Goal: Transaction & Acquisition: Book appointment/travel/reservation

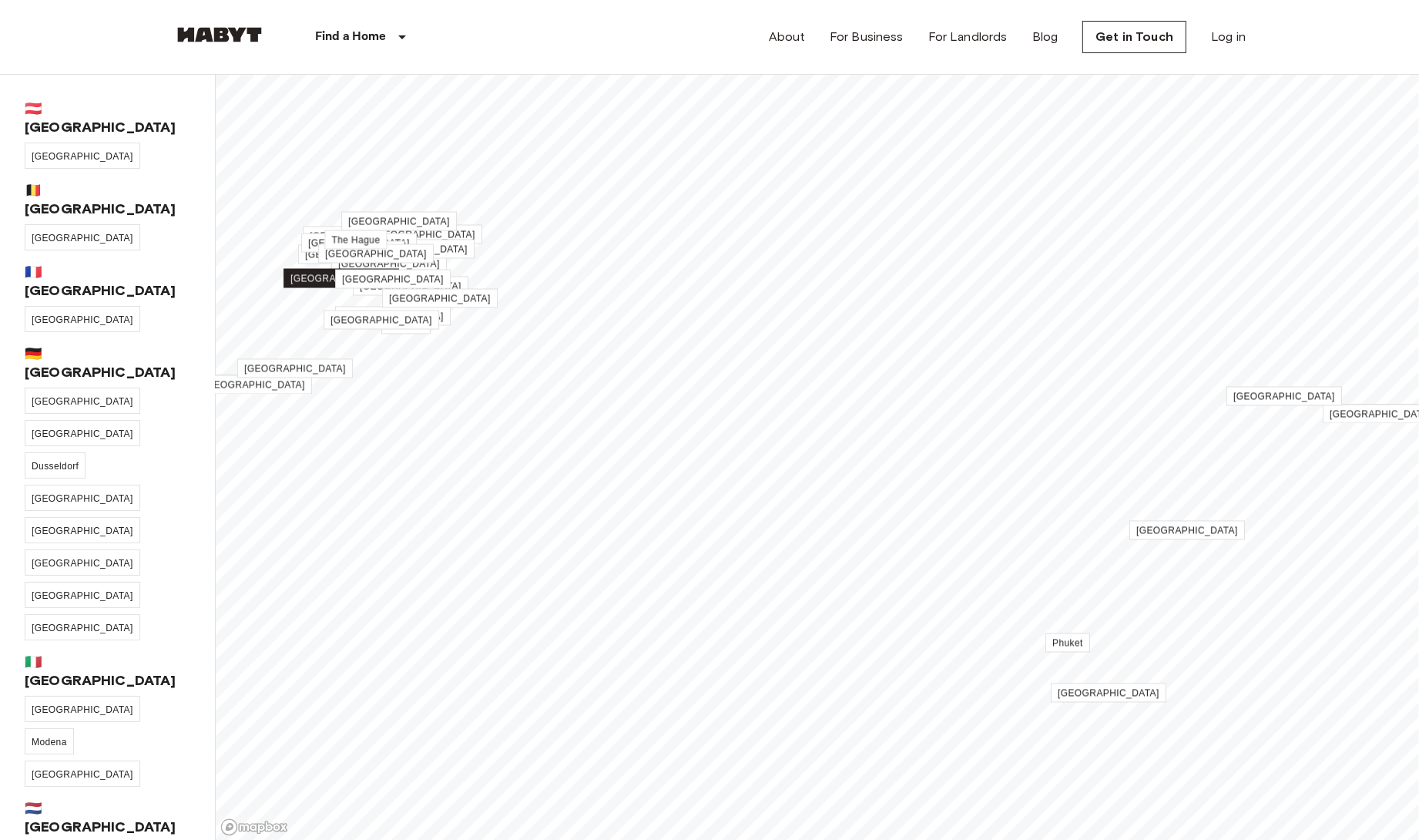
click at [345, 282] on span "[GEOGRAPHIC_DATA]" at bounding box center [341, 279] width 101 height 11
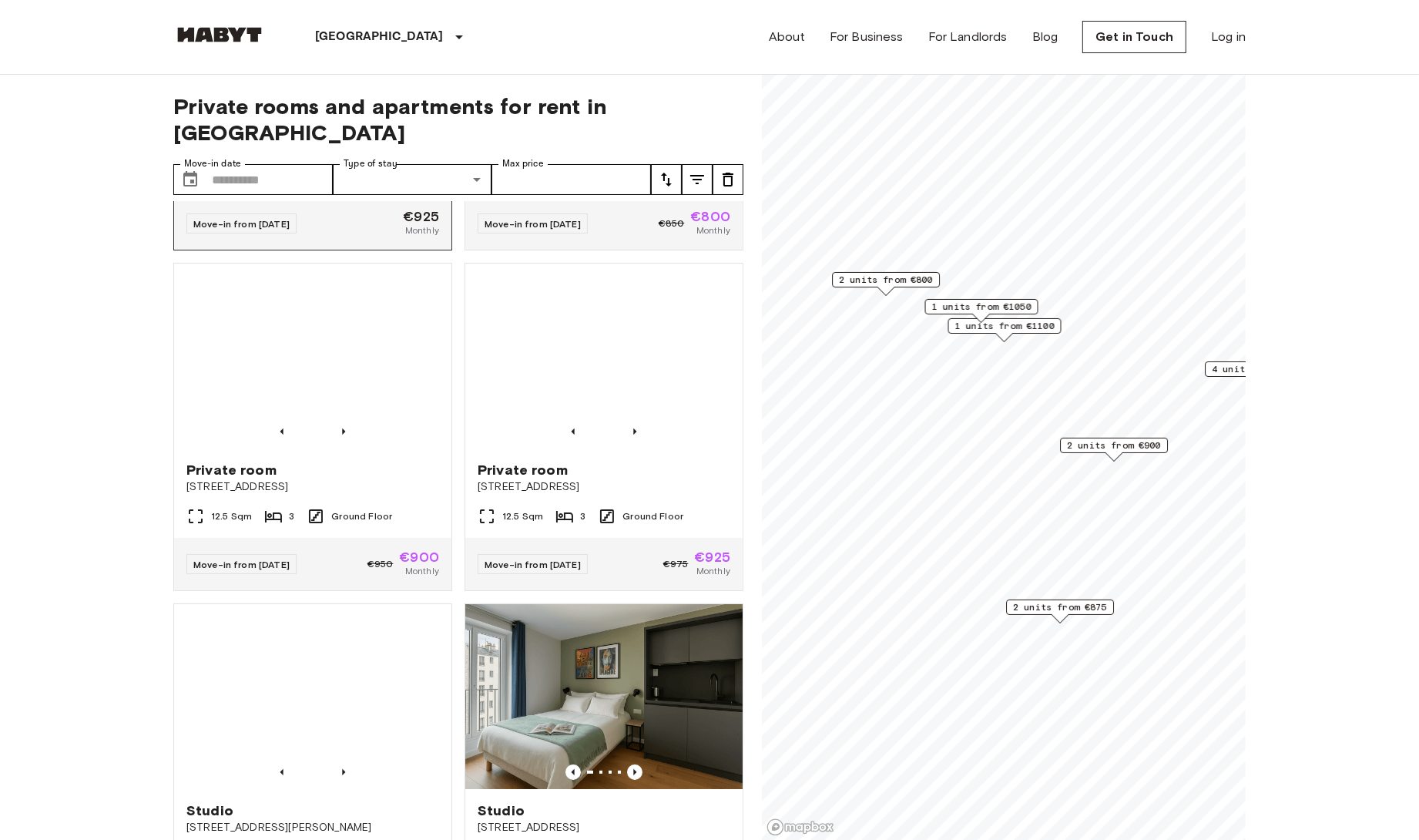
scroll to position [565, 0]
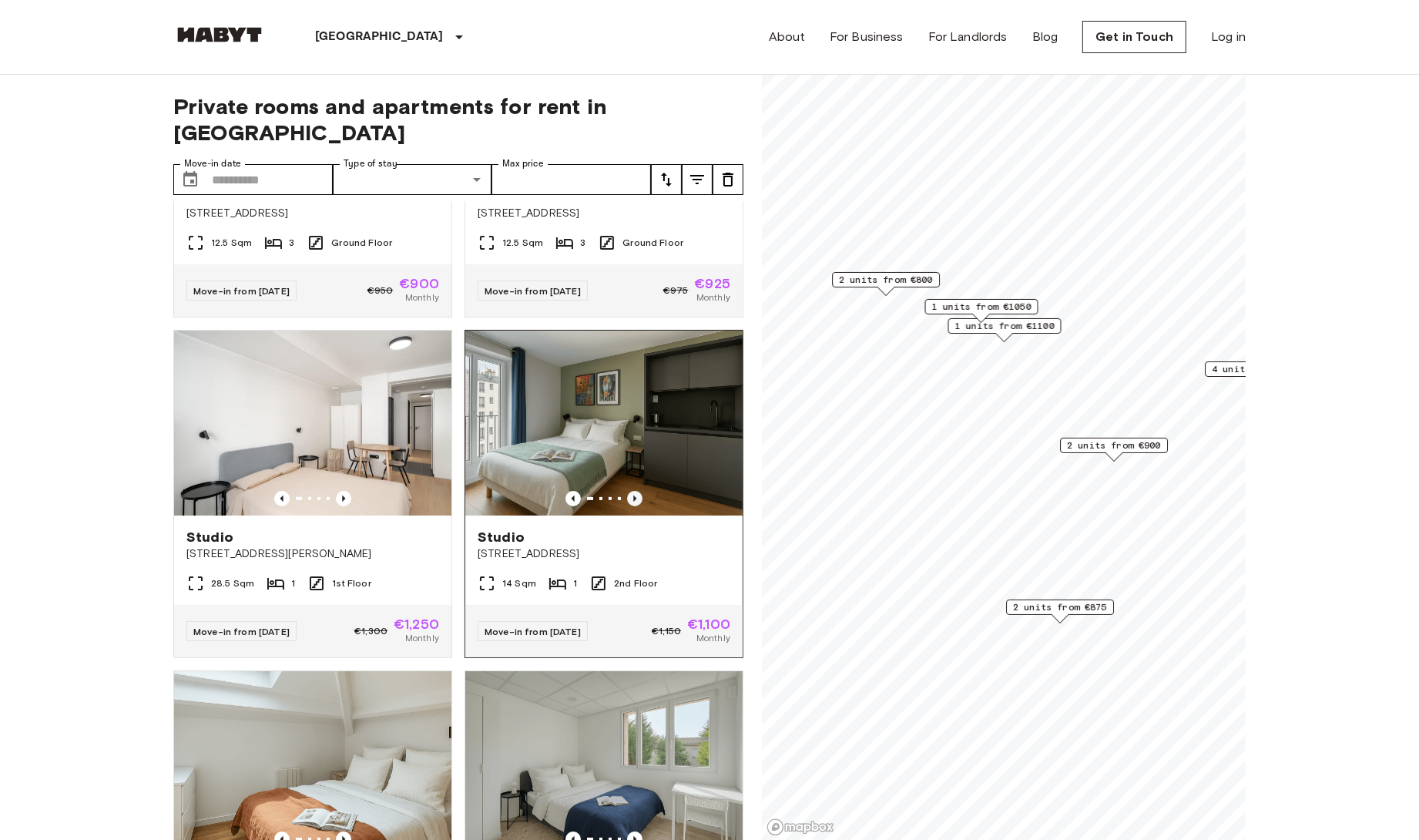
click at [637, 491] on icon "Previous image" at bounding box center [635, 498] width 16 height 16
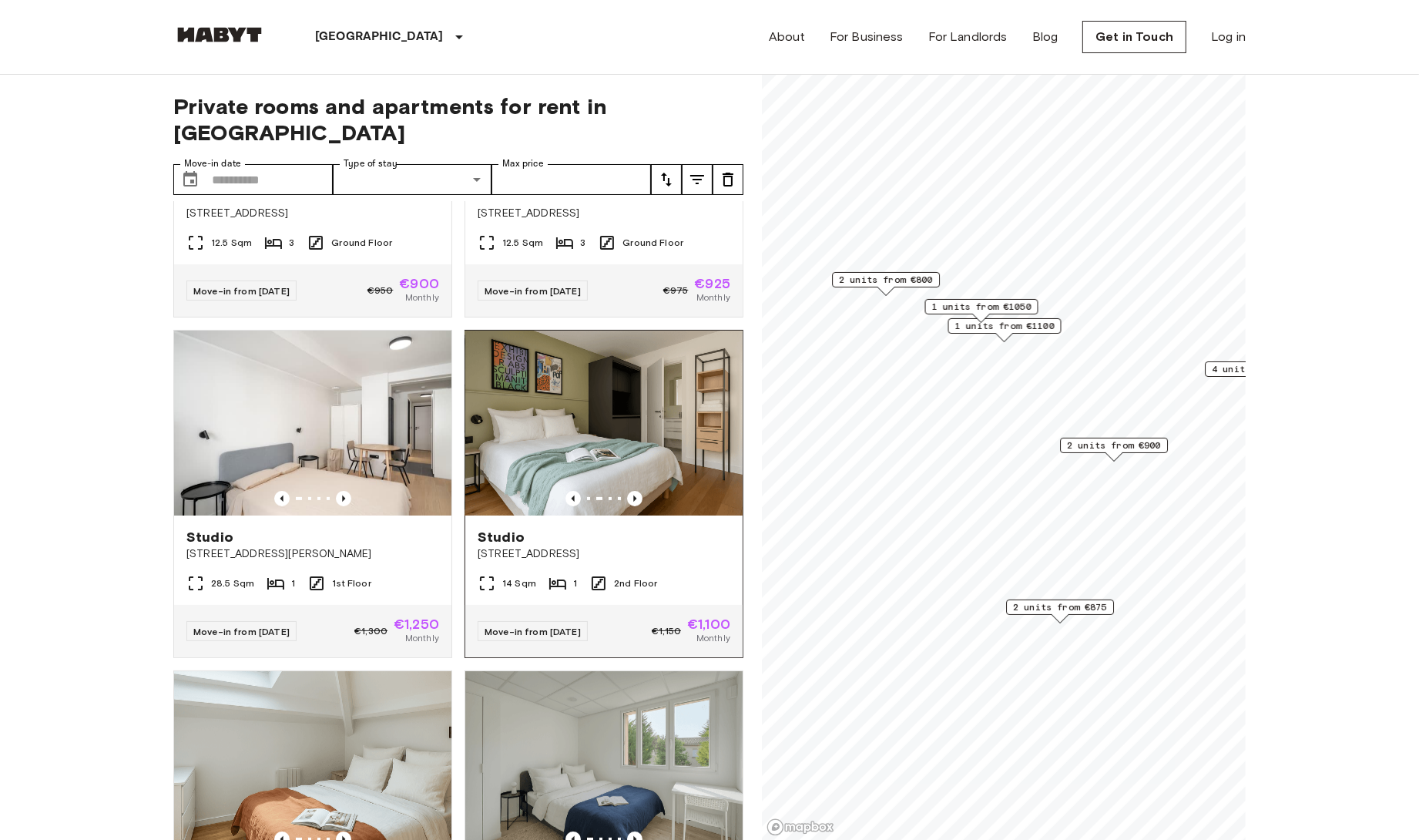
click at [610, 425] on img at bounding box center [604, 423] width 277 height 185
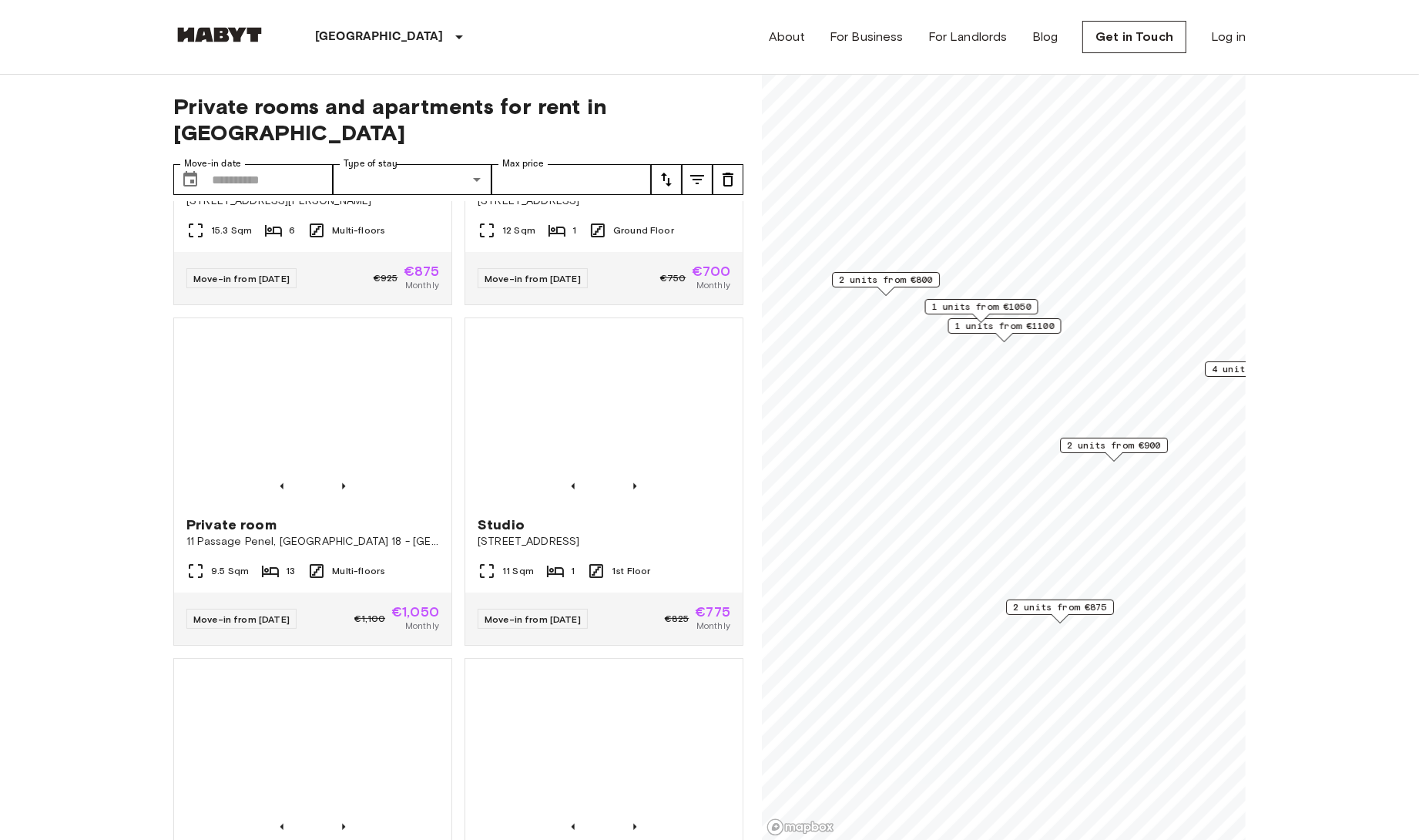
scroll to position [1263, 0]
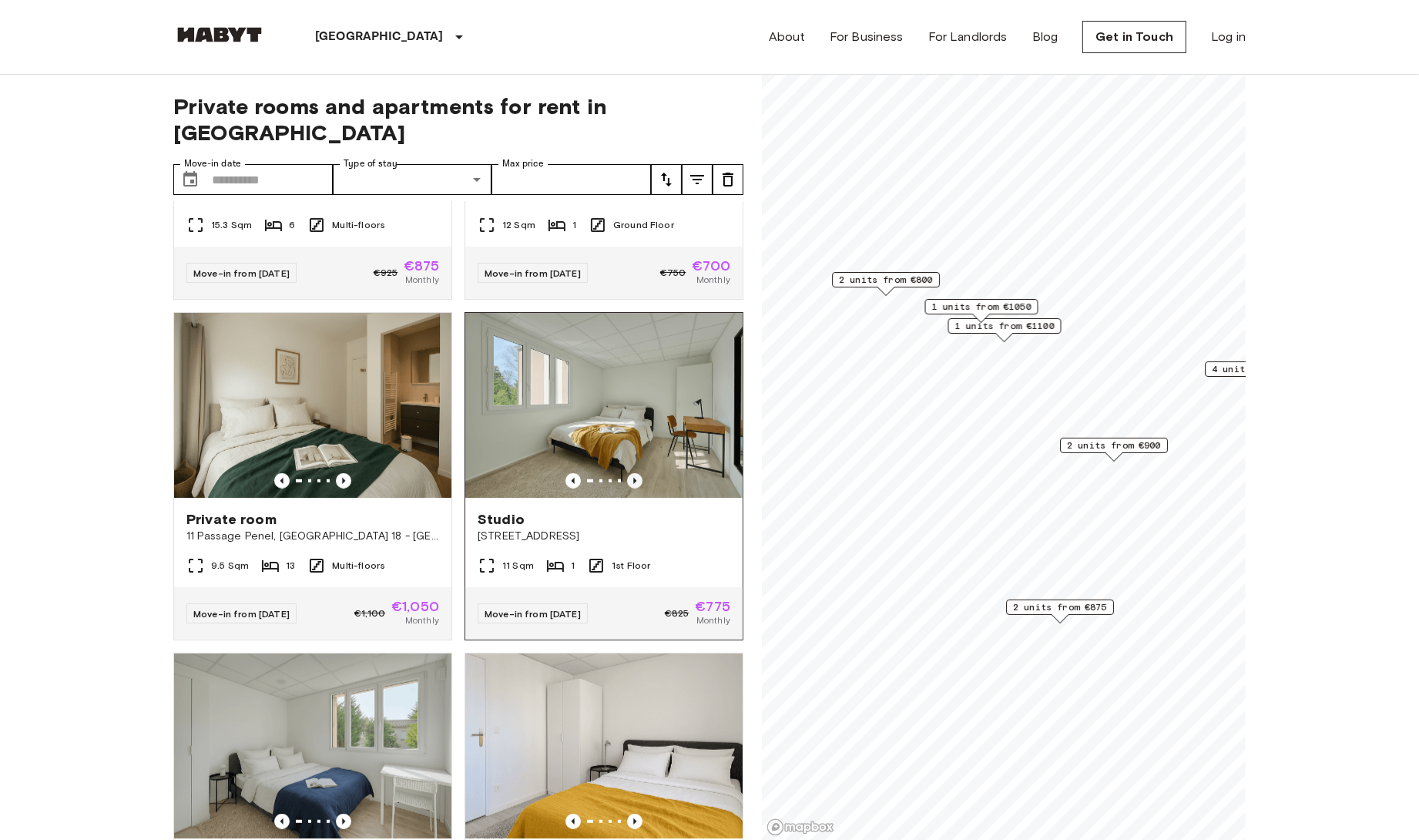
click at [640, 473] on icon "Previous image" at bounding box center [635, 480] width 16 height 16
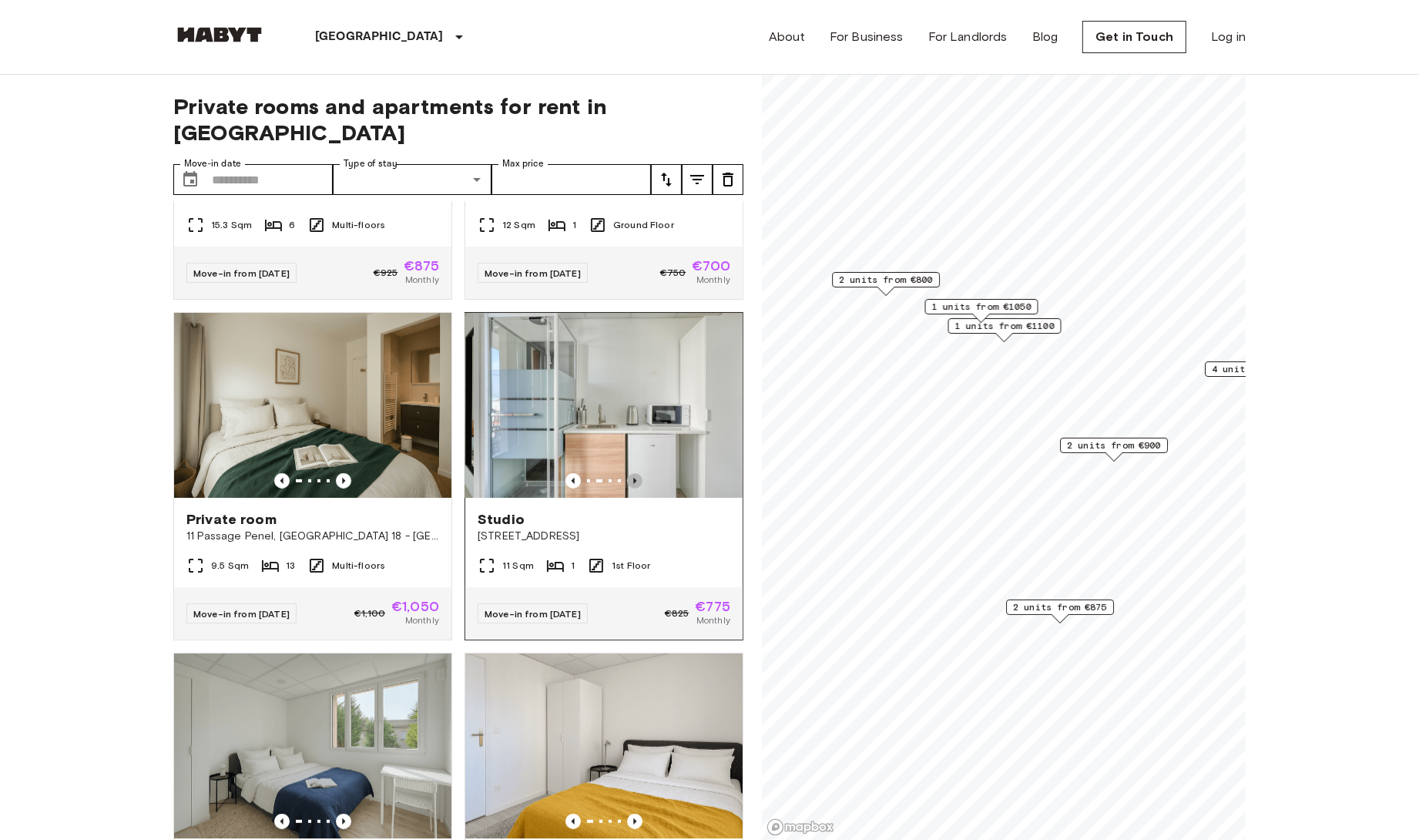
click at [640, 473] on icon "Previous image" at bounding box center [635, 480] width 16 height 16
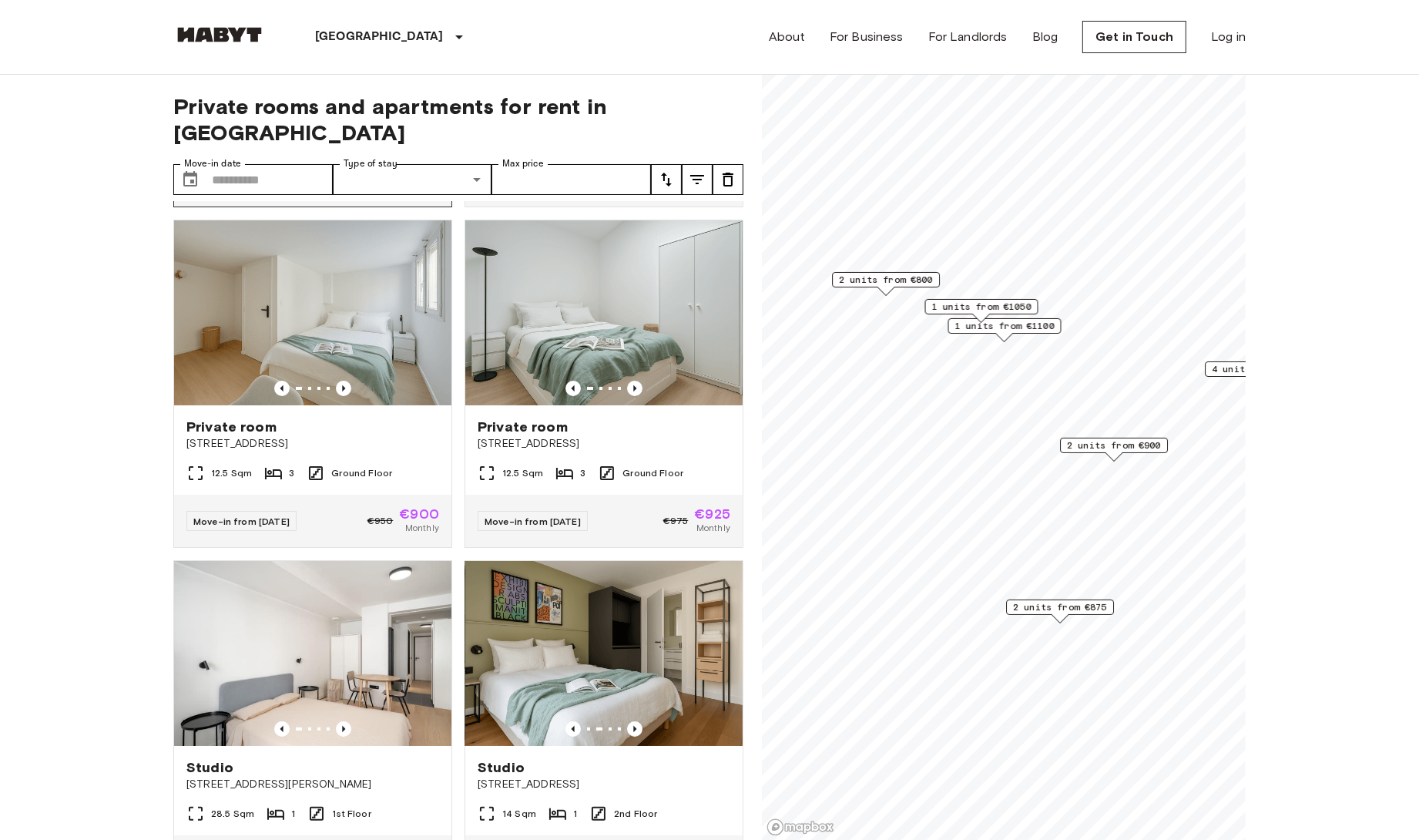
scroll to position [345, 0]
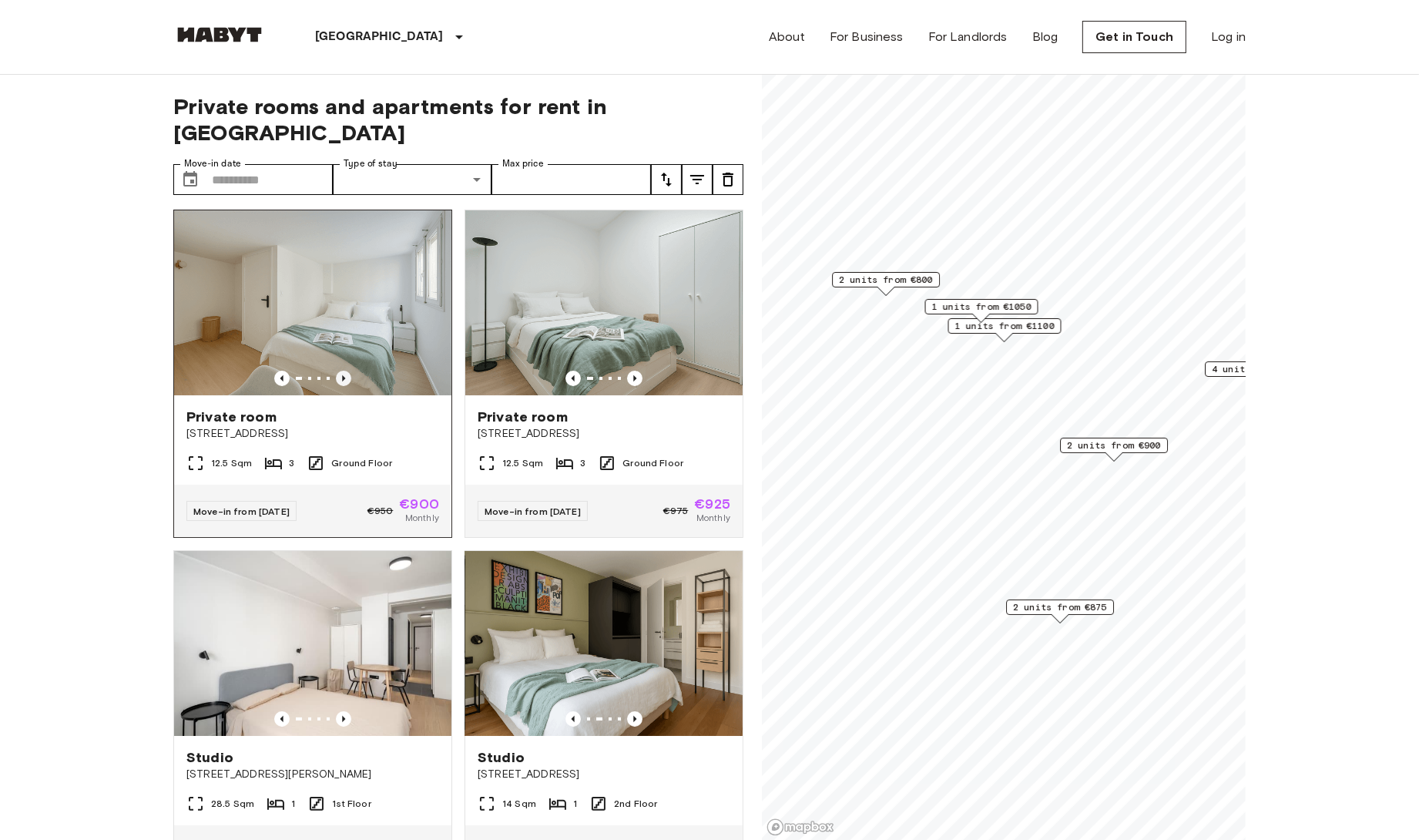
click at [344, 375] on icon "Previous image" at bounding box center [343, 378] width 3 height 7
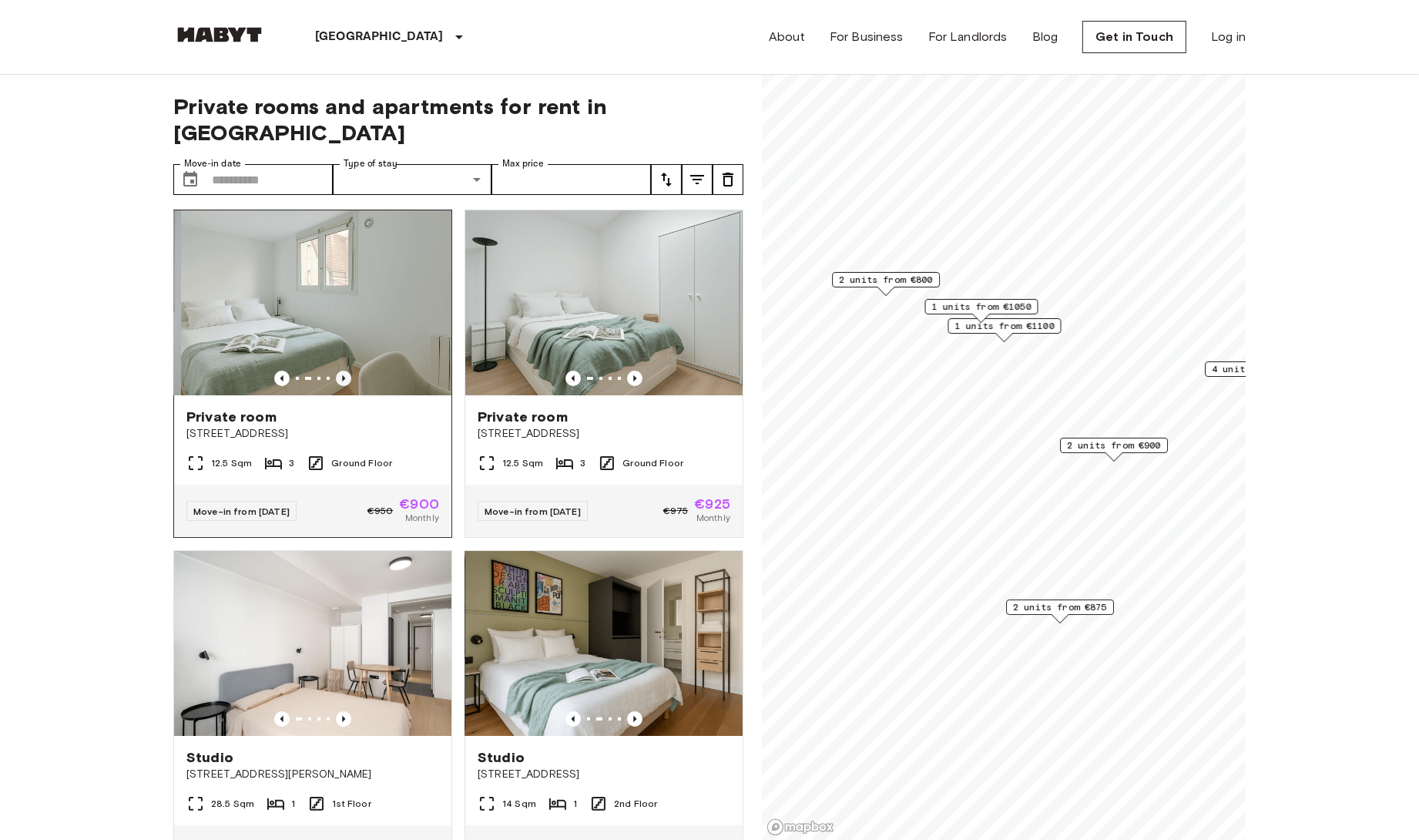
click at [344, 375] on icon "Previous image" at bounding box center [343, 378] width 3 height 7
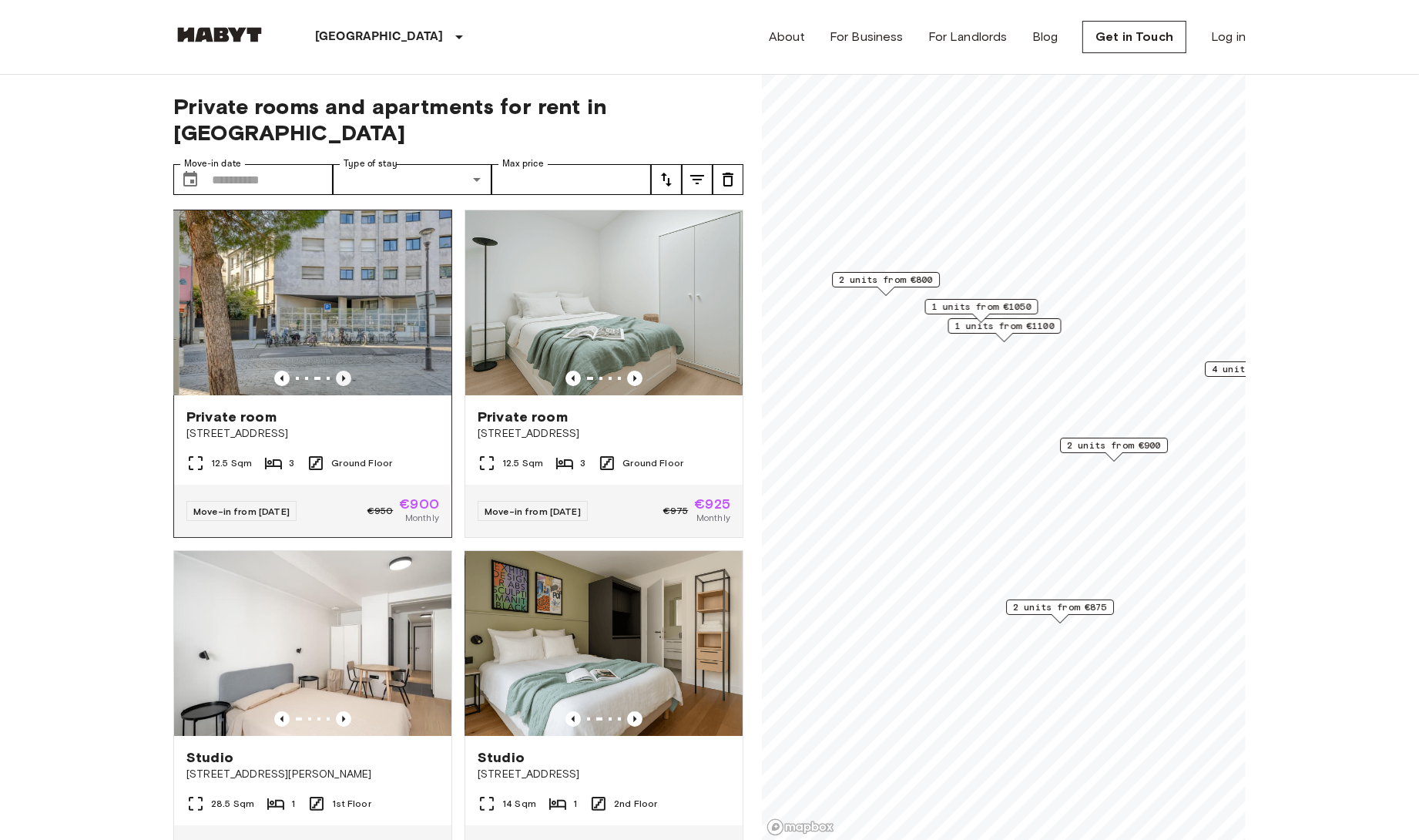
click at [344, 375] on icon "Previous image" at bounding box center [343, 378] width 3 height 7
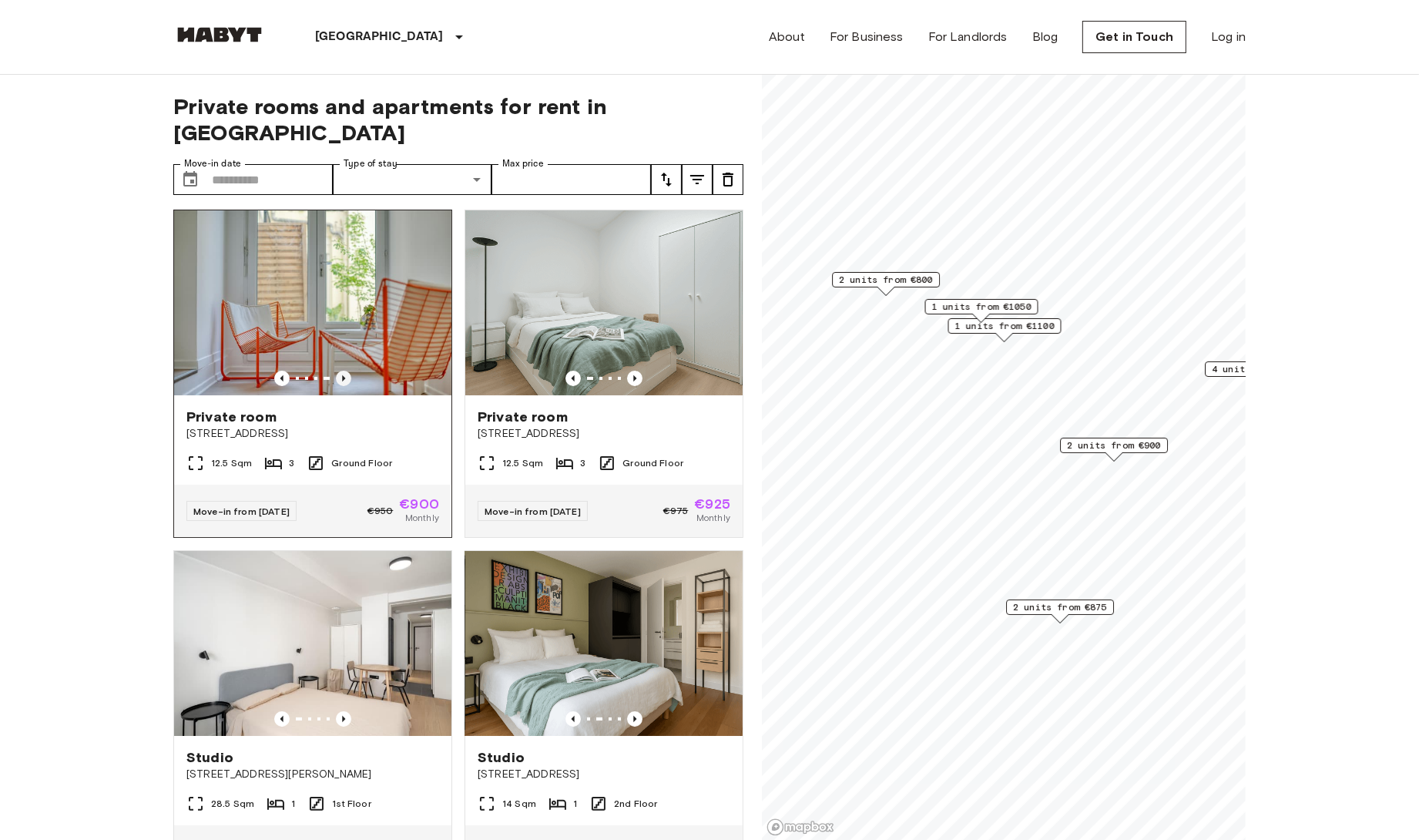
click at [344, 375] on icon "Previous image" at bounding box center [343, 378] width 3 height 7
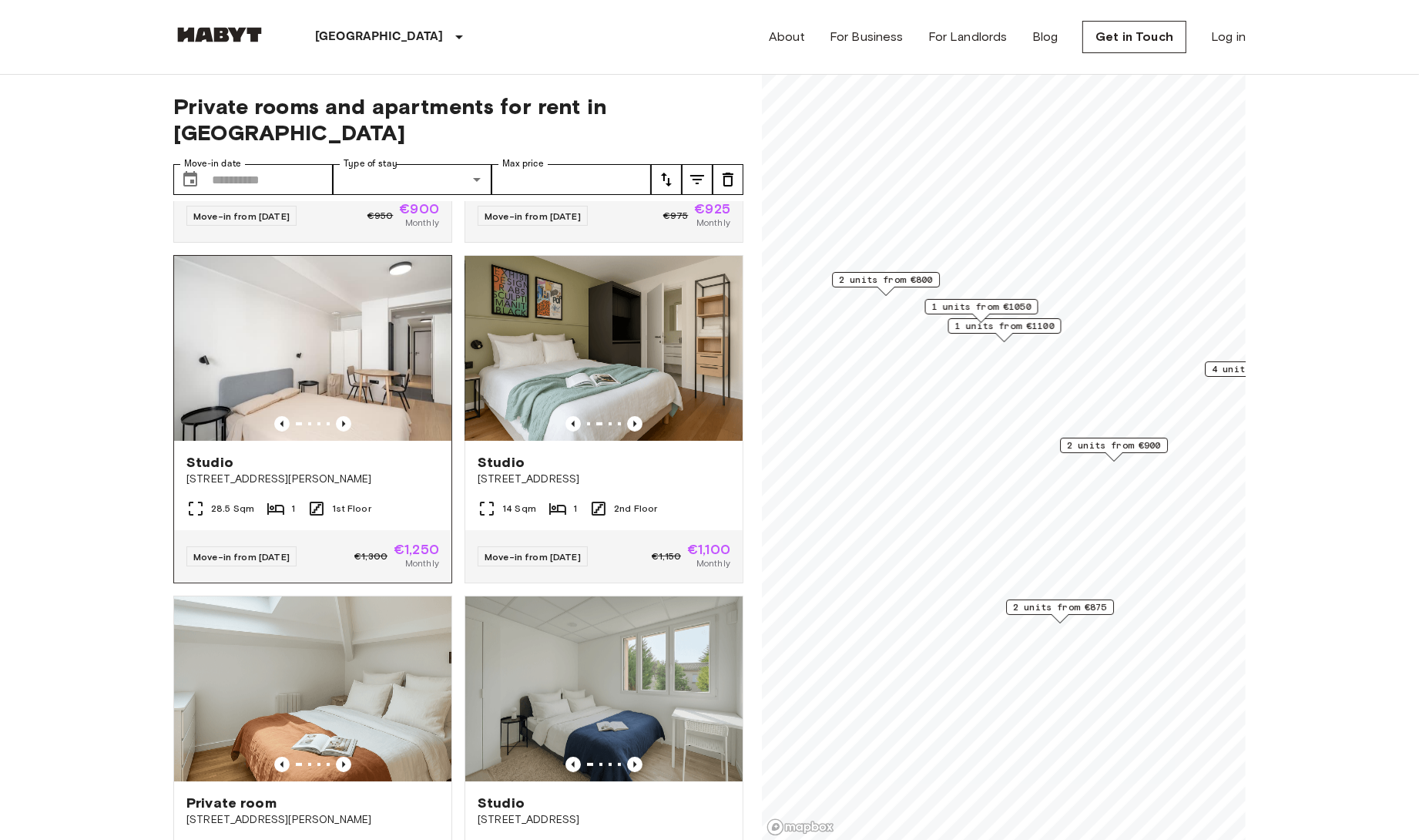
scroll to position [640, 0]
click at [337, 326] on img at bounding box center [312, 347] width 277 height 185
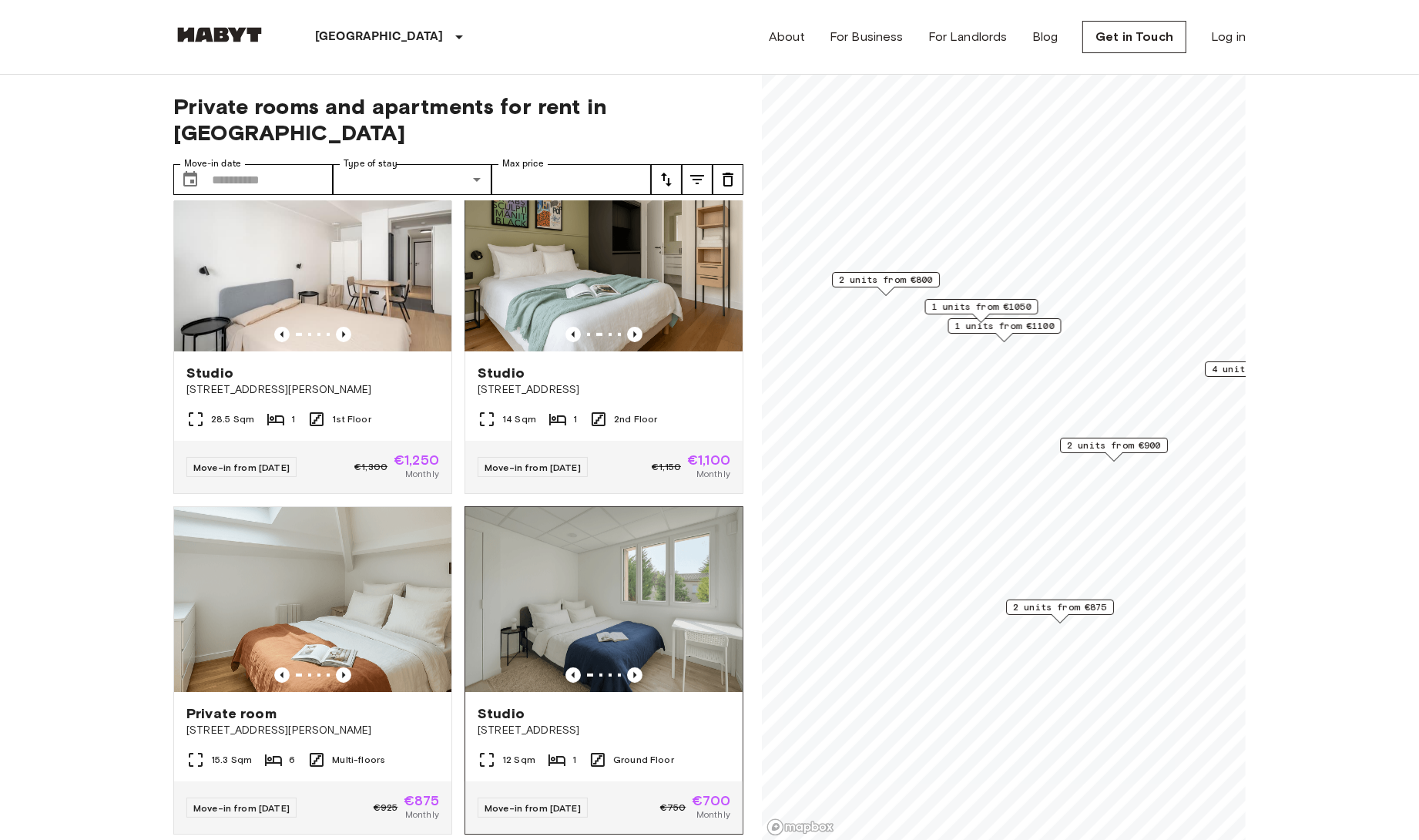
scroll to position [777, 0]
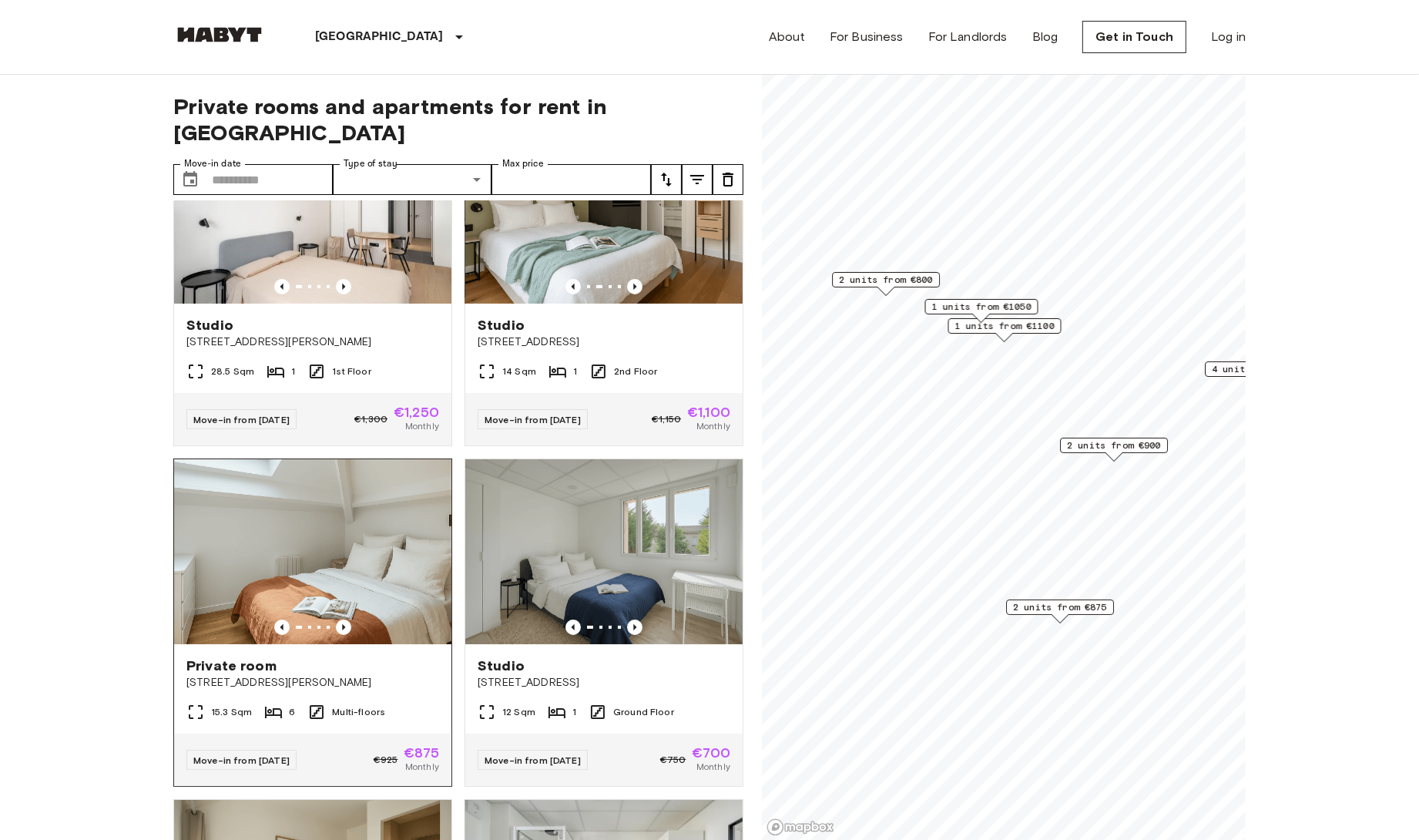
click at [281, 577] on img at bounding box center [312, 551] width 277 height 185
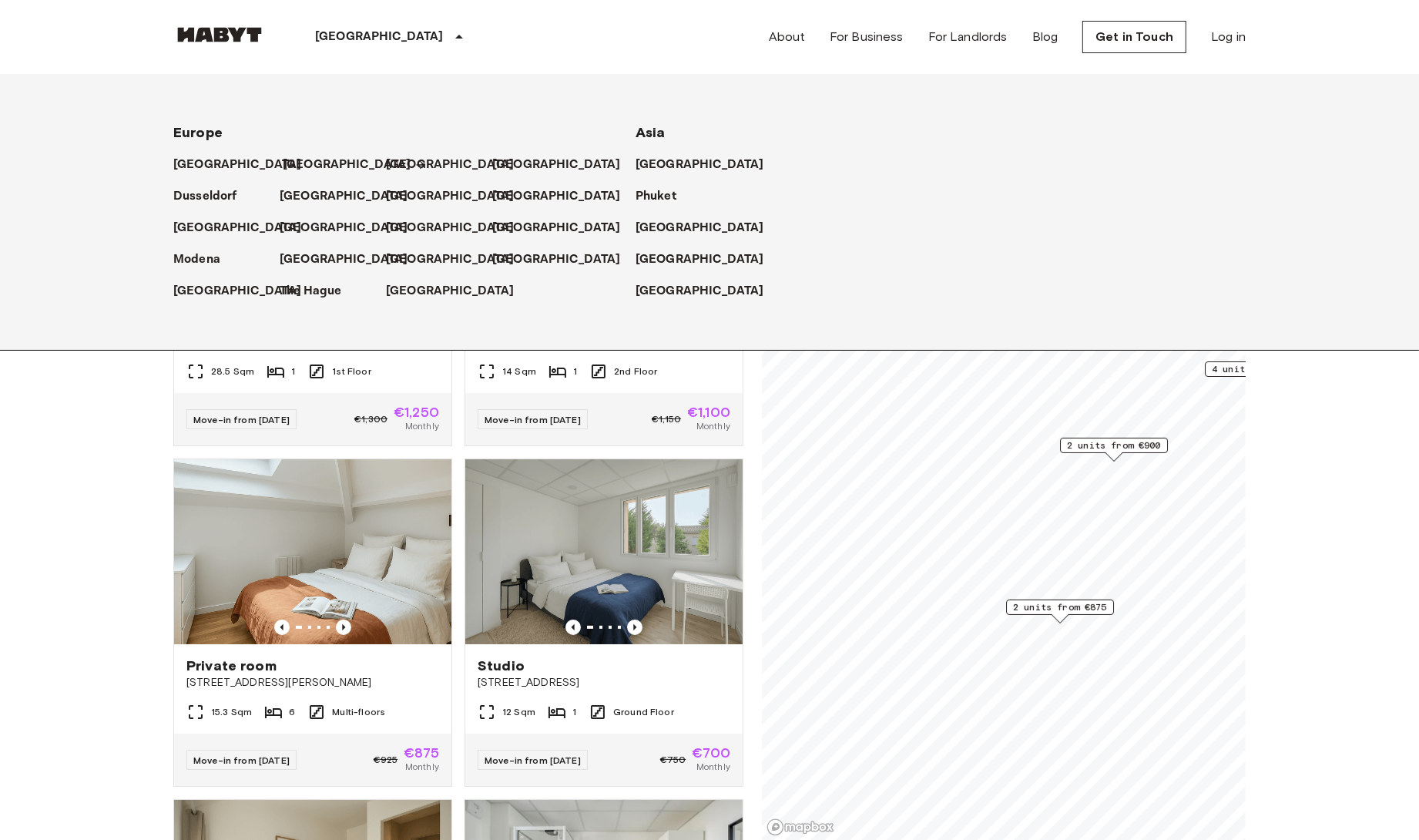
click at [303, 158] on p "[GEOGRAPHIC_DATA]" at bounding box center [347, 164] width 128 height 19
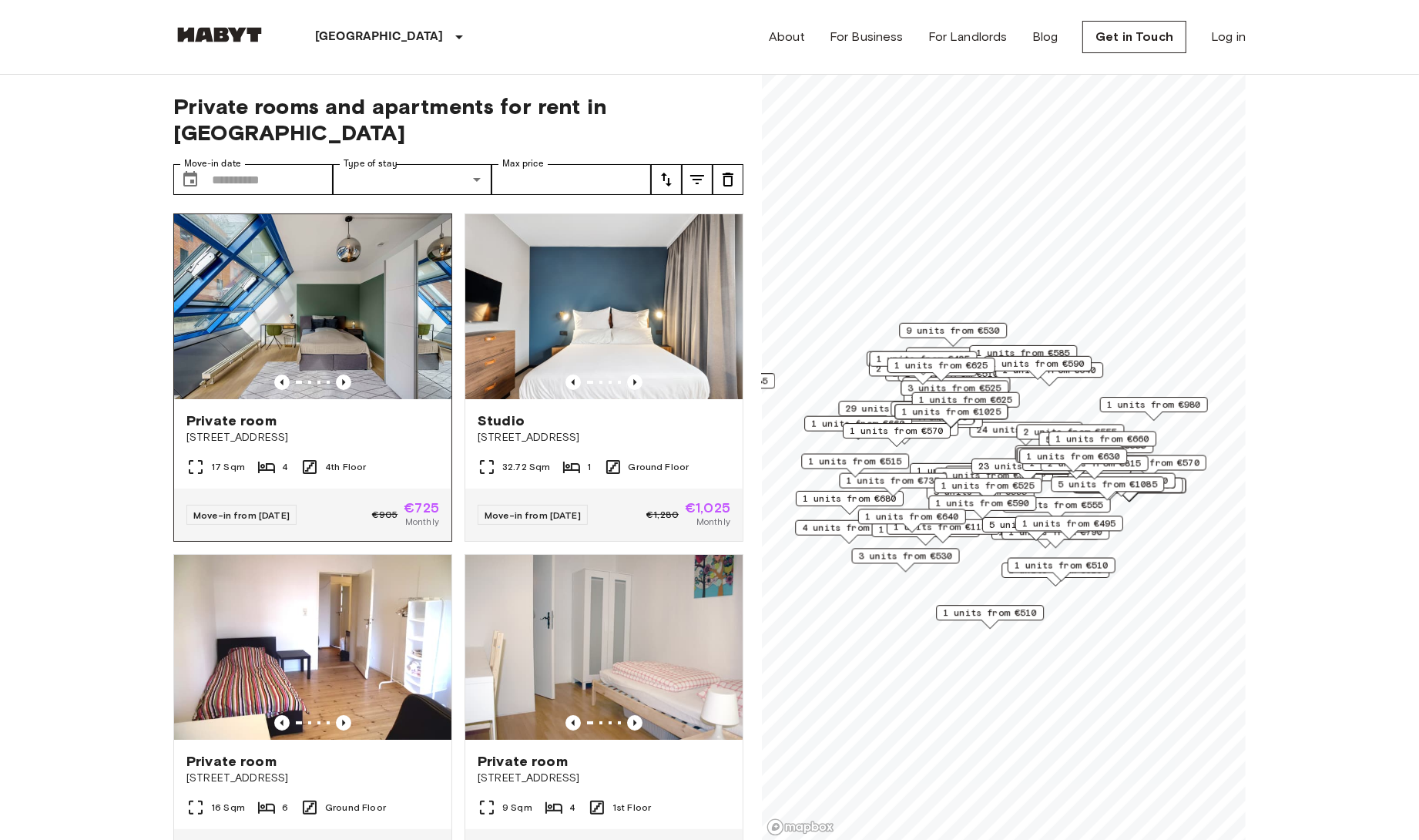
click at [335, 430] on span "[STREET_ADDRESS]" at bounding box center [313, 438] width 253 height 16
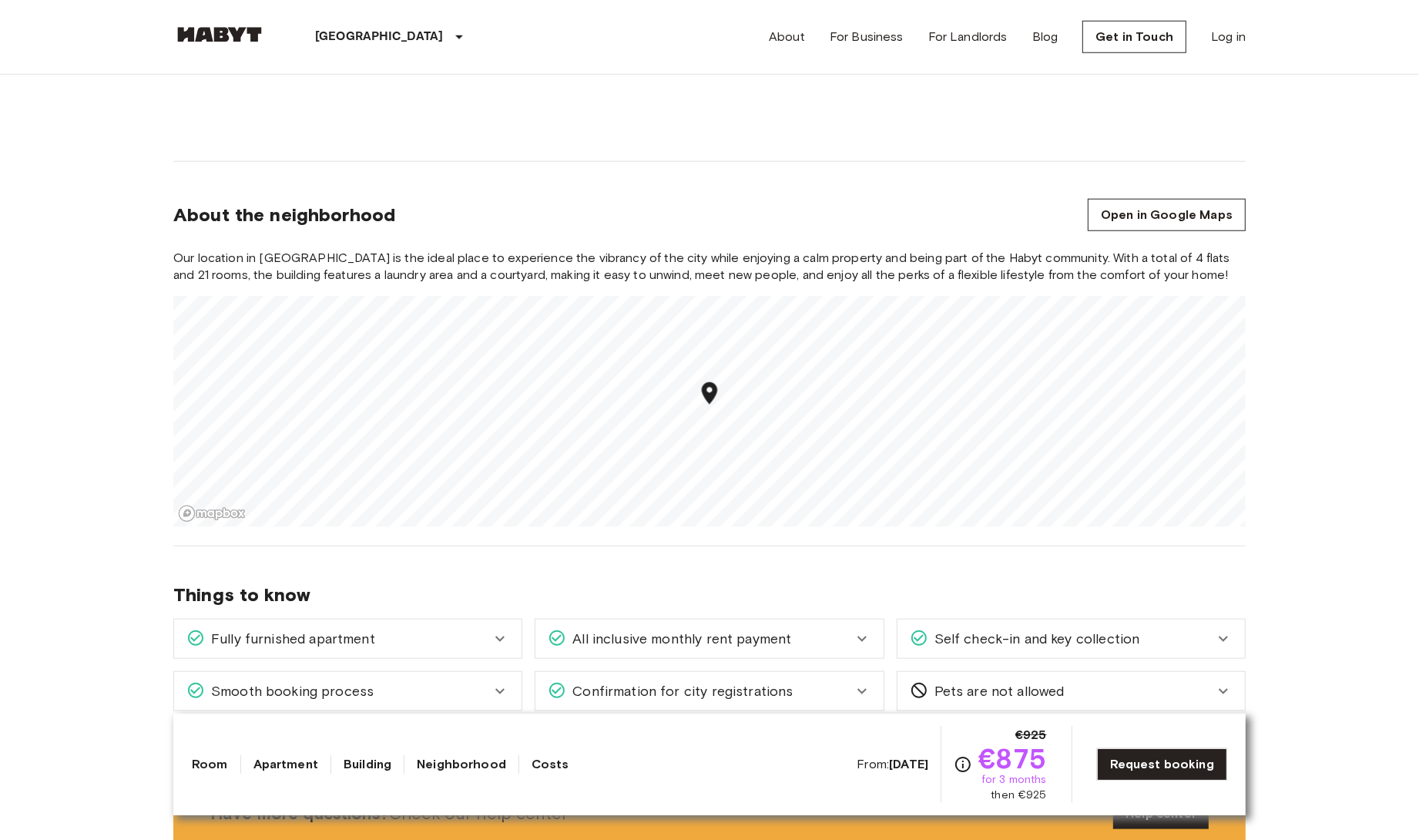
scroll to position [1645, 0]
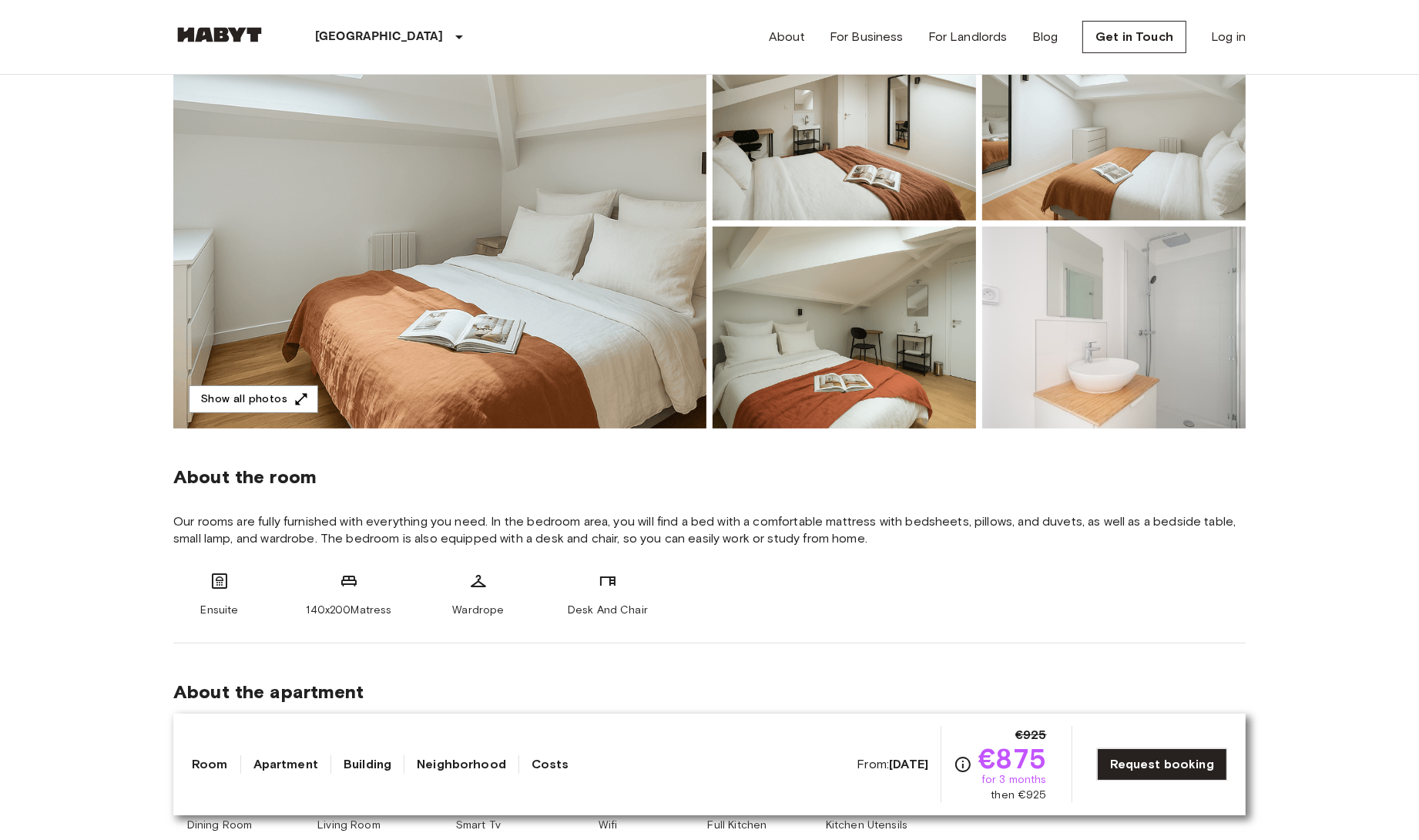
click at [538, 495] on div "About the room Our rooms are fully furnished with everything you need. In the b…" at bounding box center [710, 535] width 1072 height 215
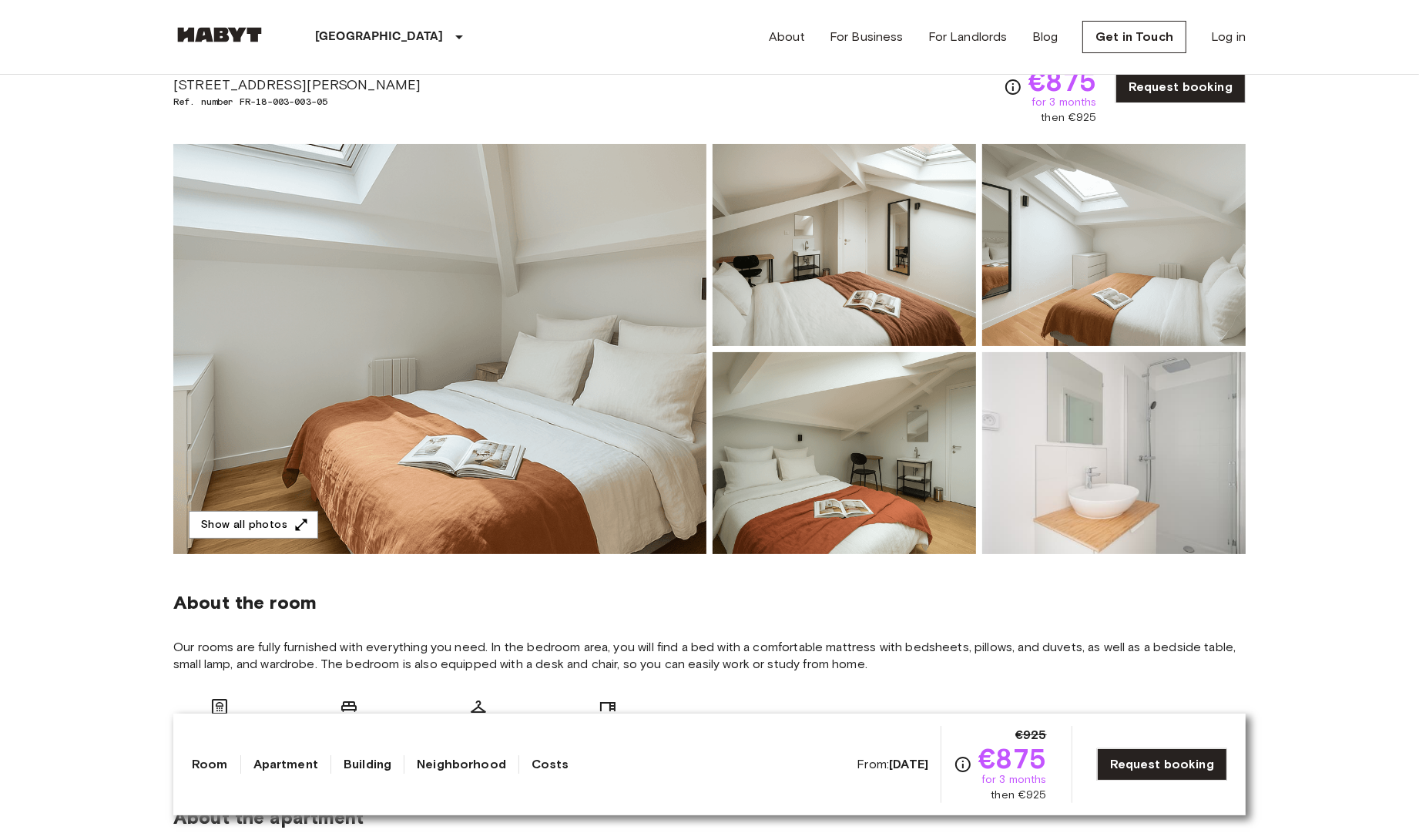
scroll to position [0, 0]
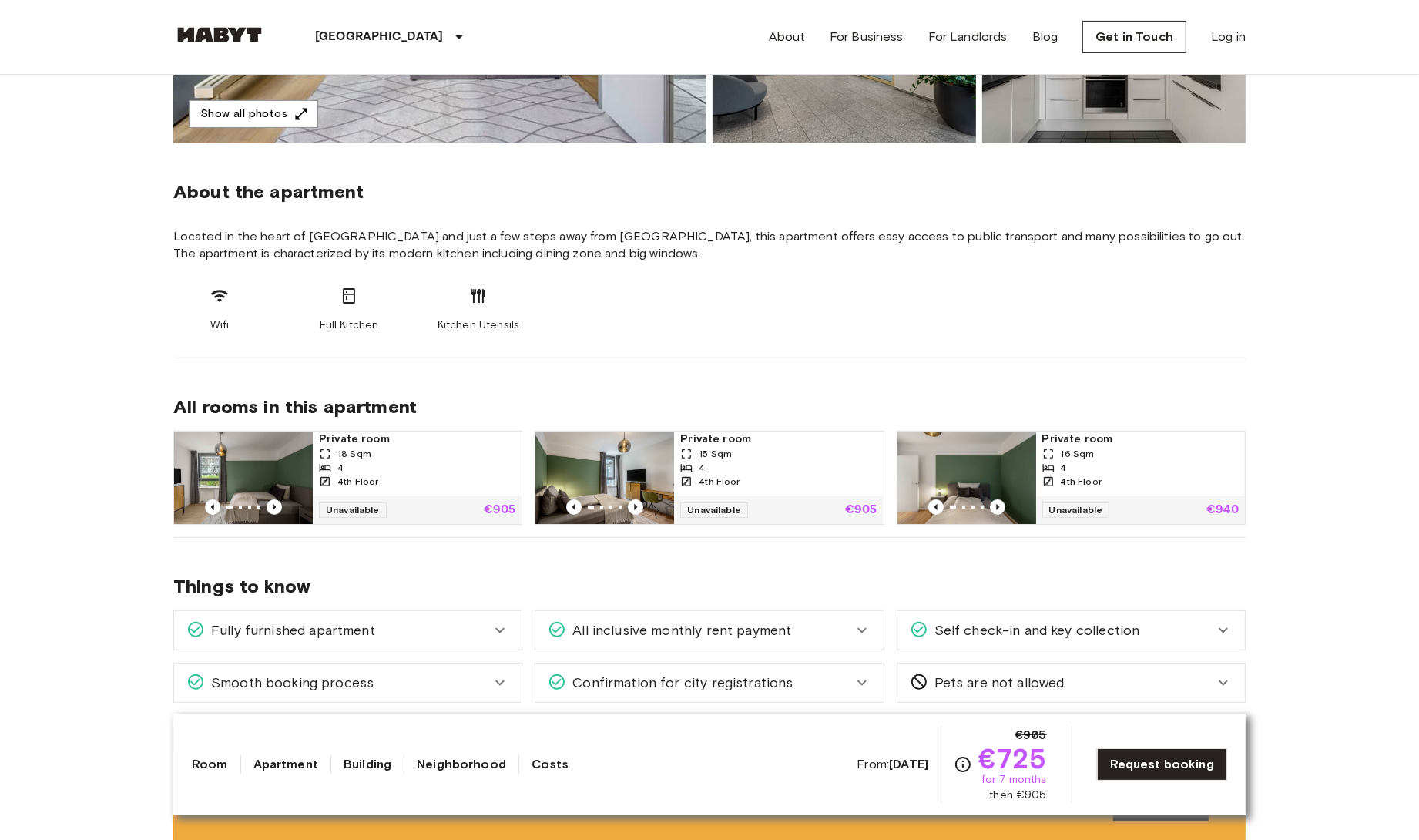
scroll to position [498, 0]
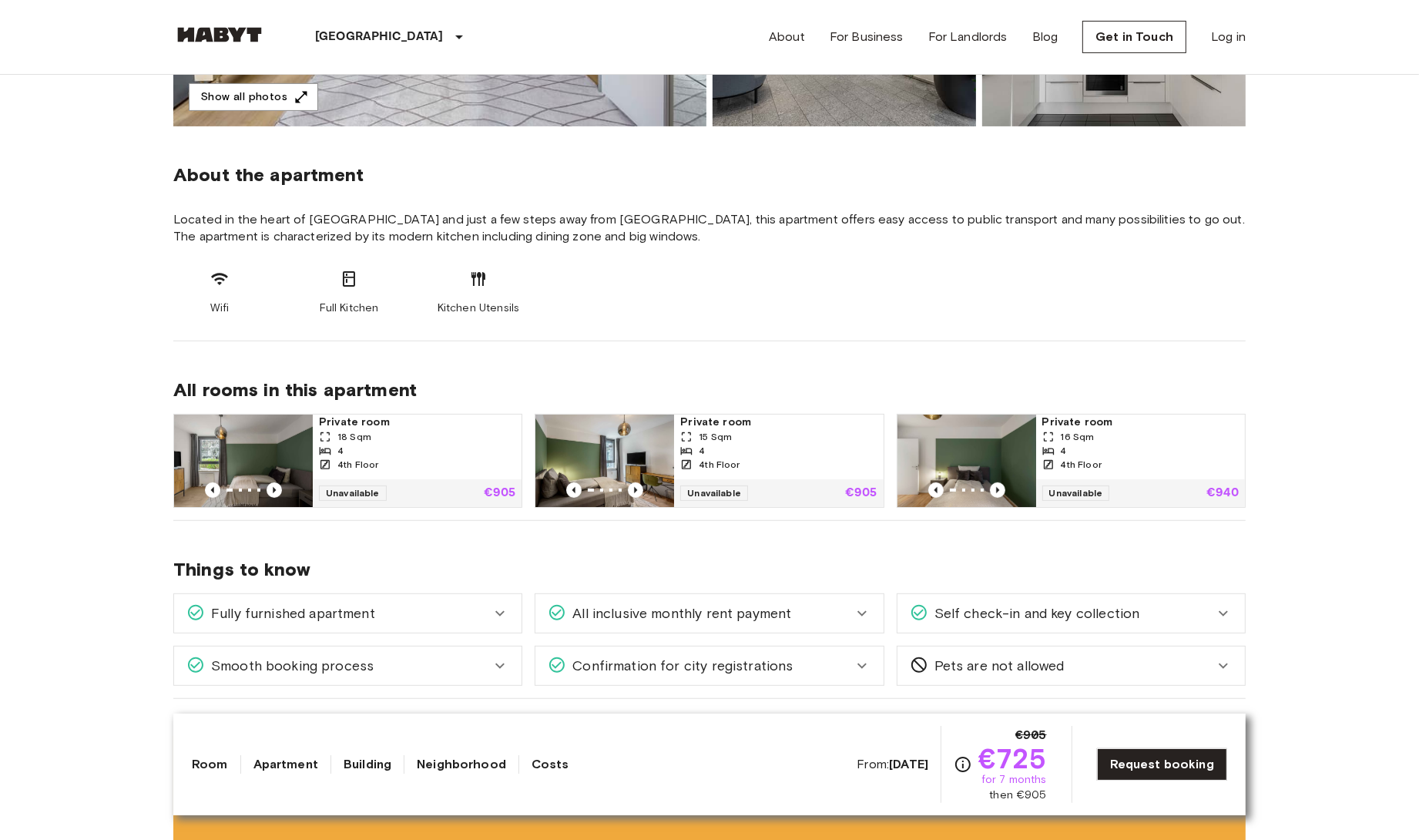
click at [964, 610] on span "Self check-in and key collection" at bounding box center [1034, 613] width 212 height 20
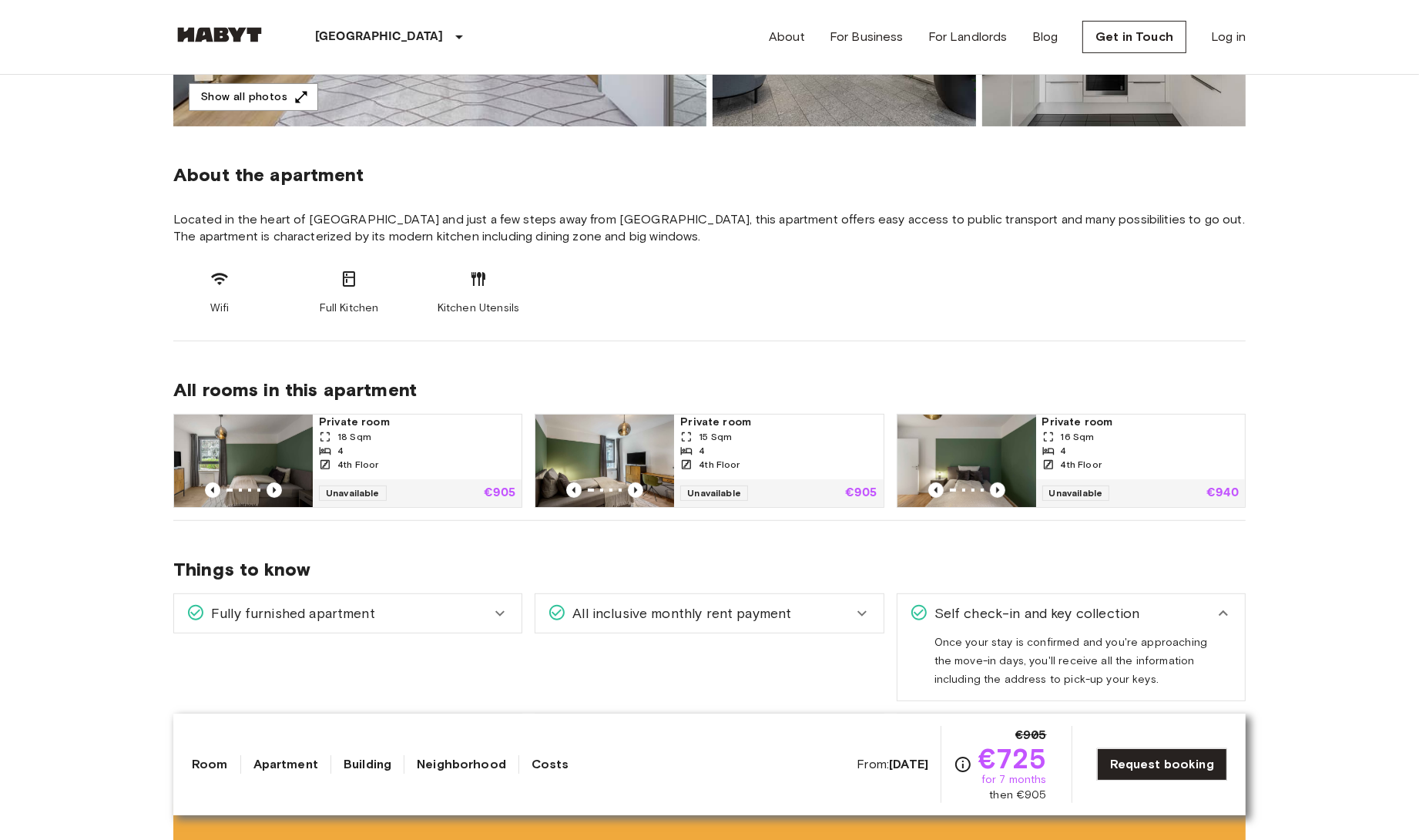
click at [964, 610] on span "Self check-in and key collection" at bounding box center [1034, 613] width 212 height 20
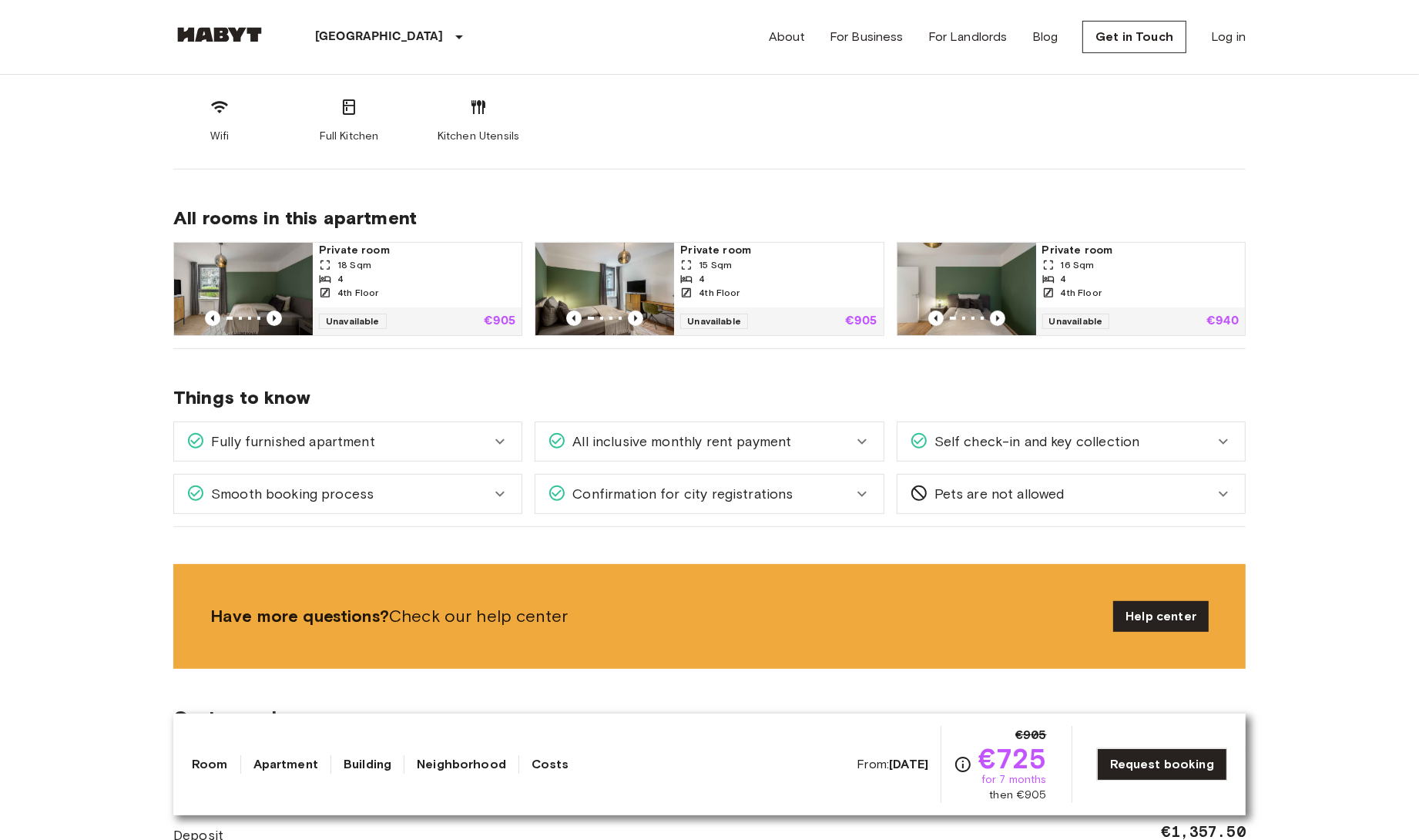
scroll to position [677, 0]
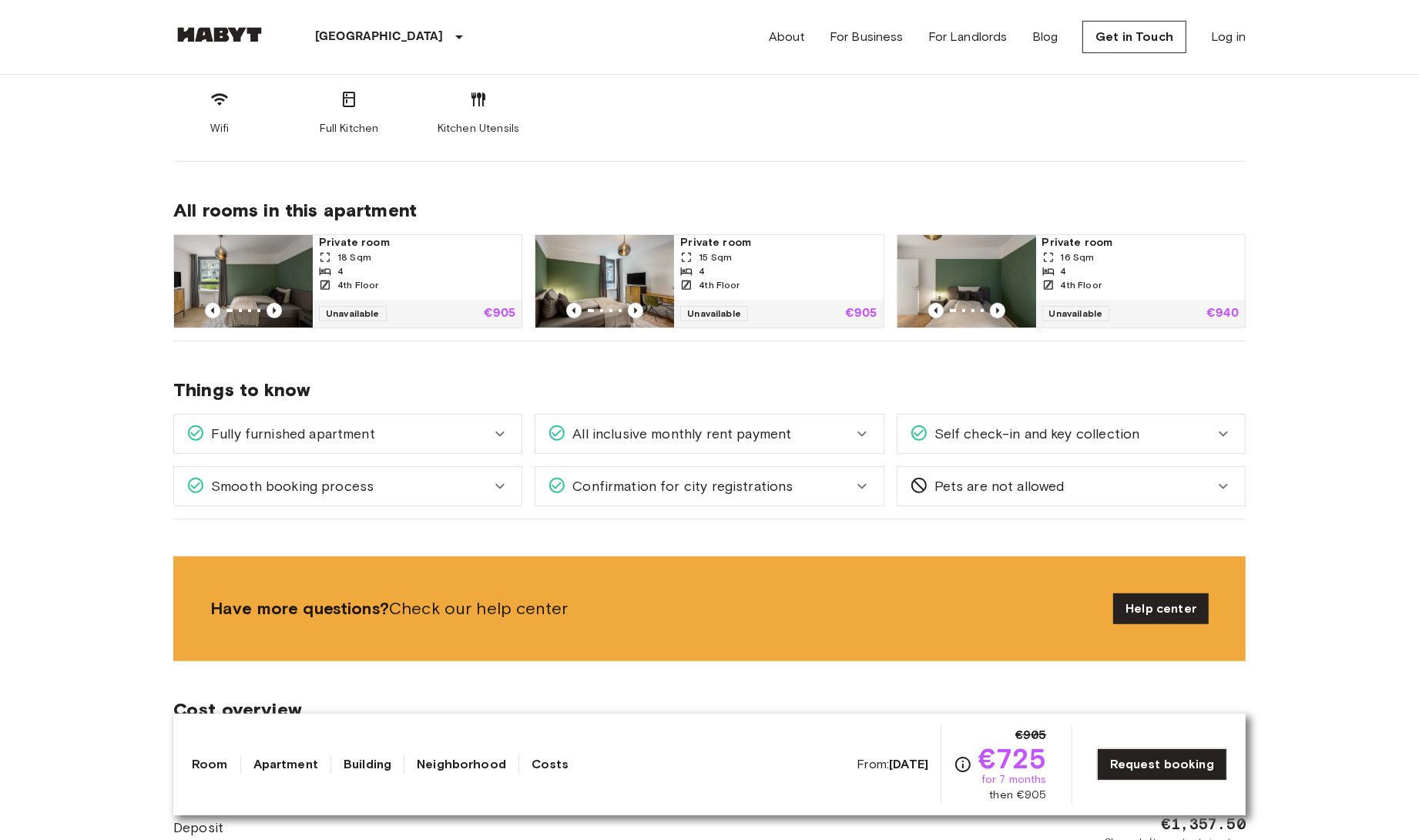
click at [816, 493] on div "Confirmation for city registrations" at bounding box center [699, 486] width 304 height 20
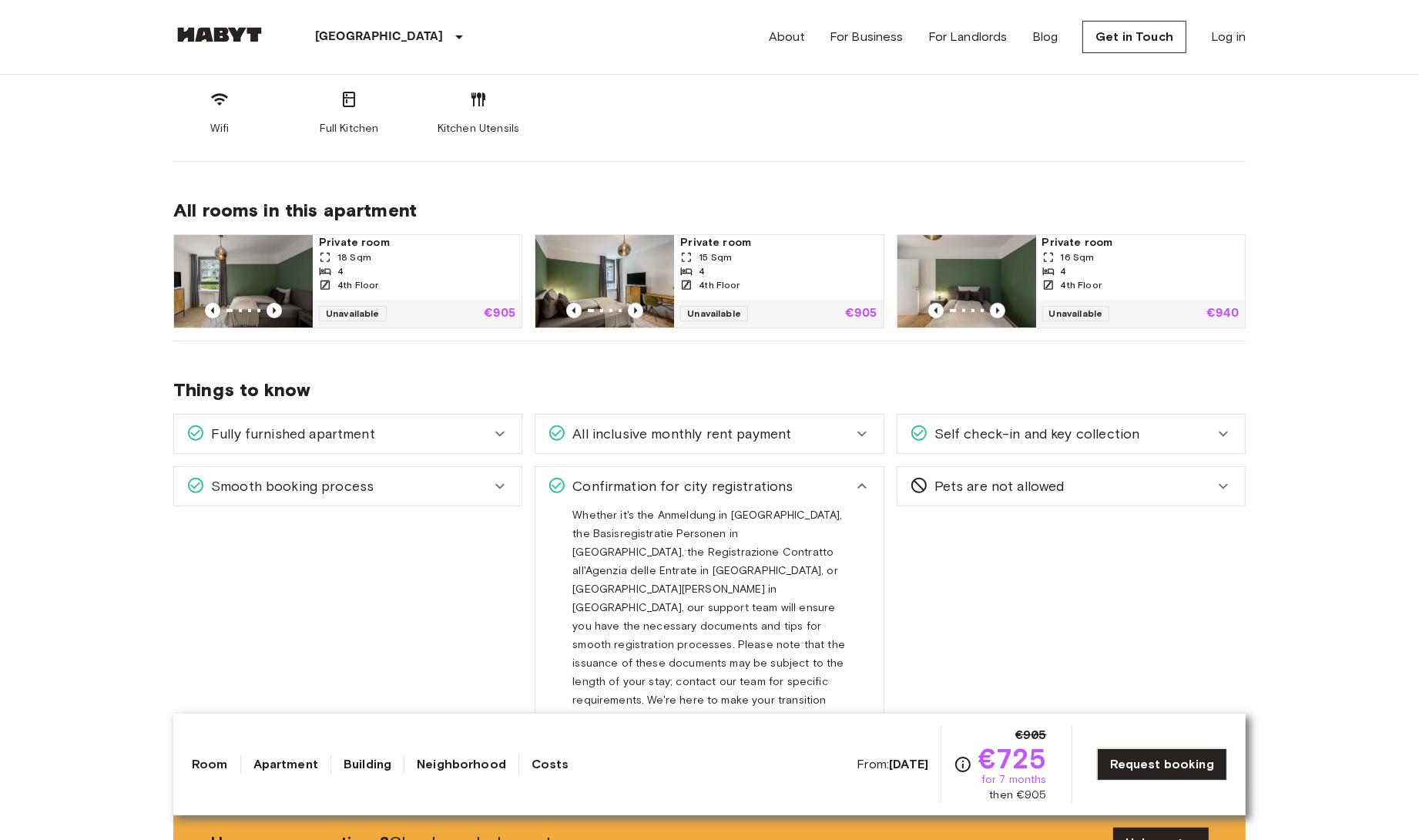
click at [816, 493] on div "Confirmation for city registrations" at bounding box center [699, 486] width 304 height 20
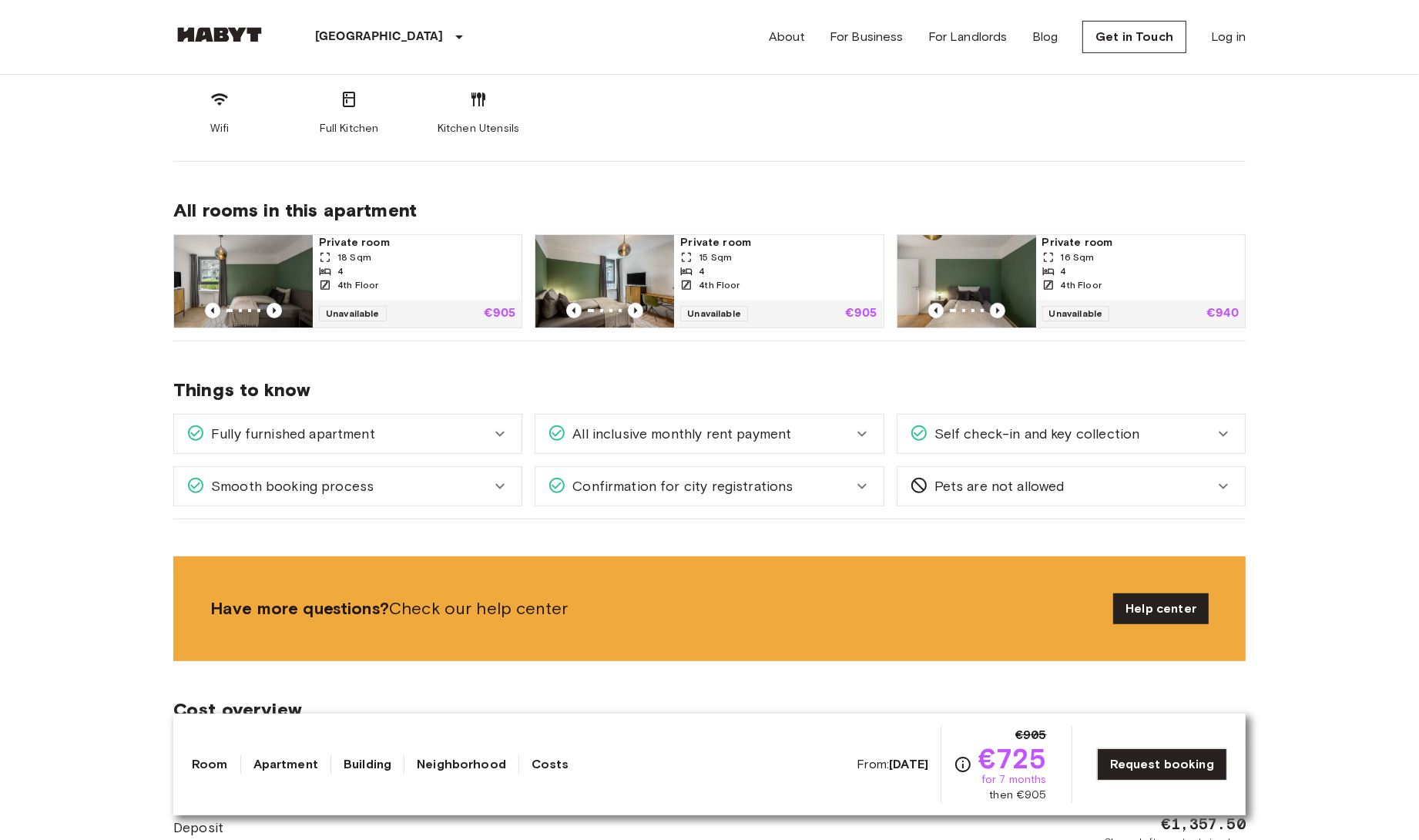
click at [742, 438] on span "All inclusive monthly rent payment" at bounding box center [678, 434] width 225 height 20
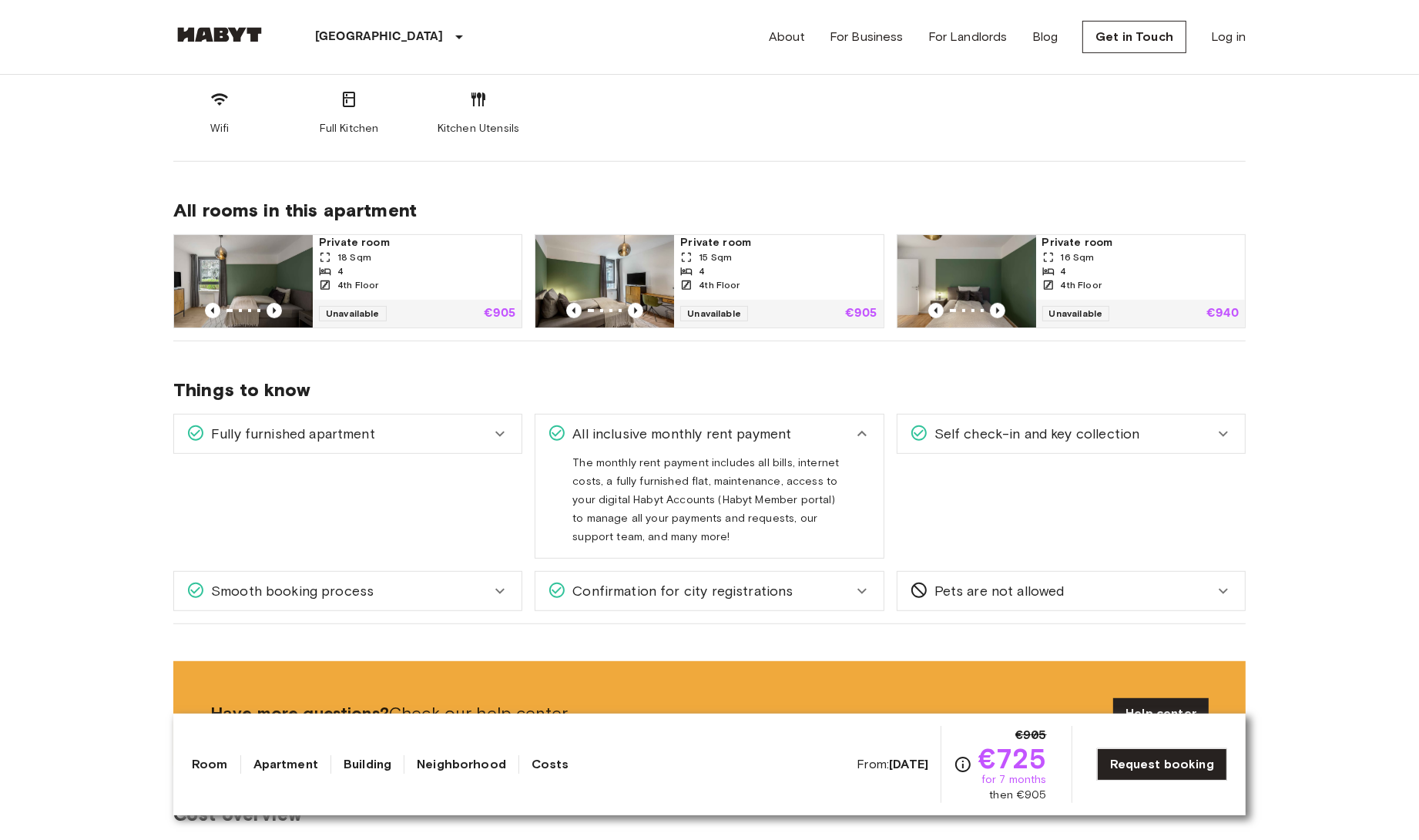
click at [742, 438] on span "All inclusive monthly rent payment" at bounding box center [678, 434] width 225 height 20
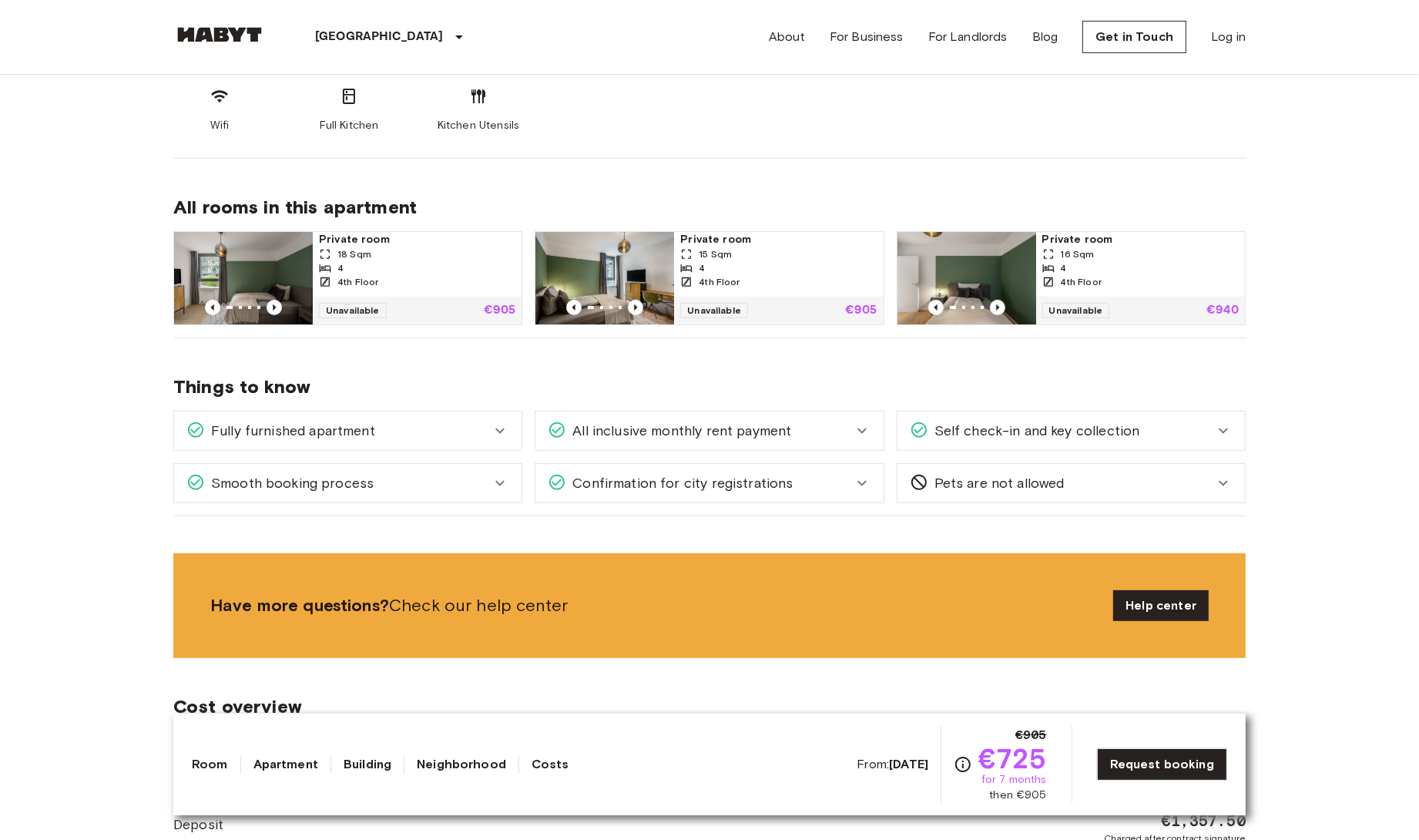
scroll to position [813, 0]
